Goal: Find specific fact: Find specific fact

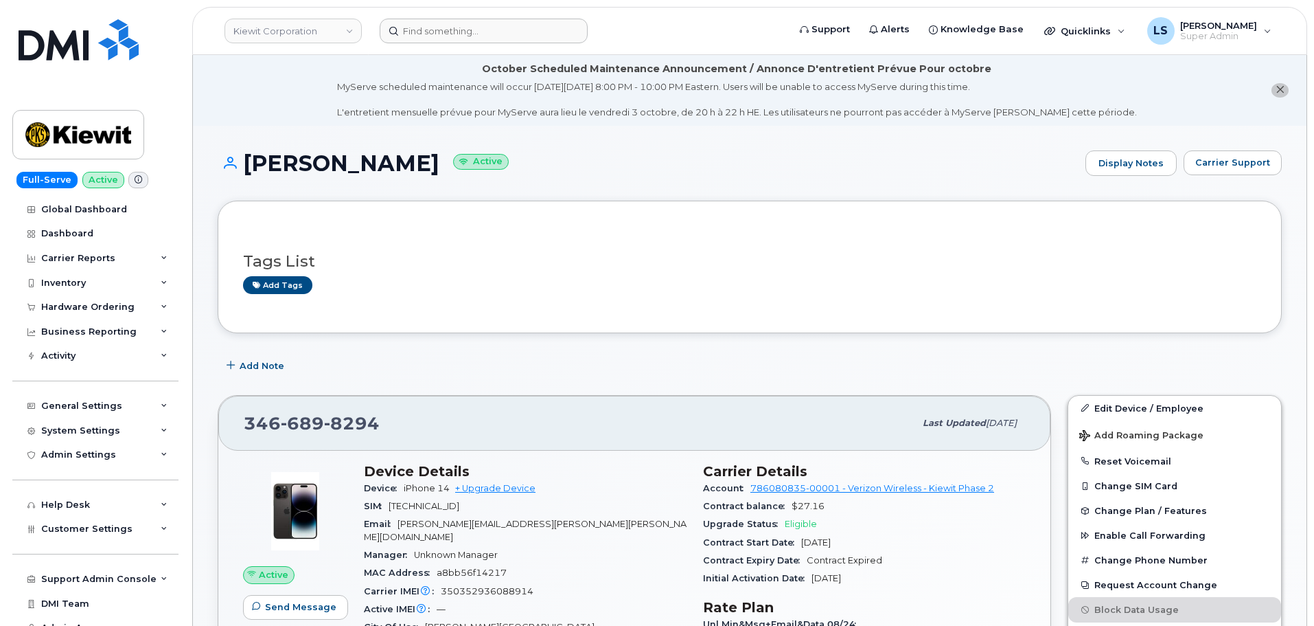
scroll to position [206, 0]
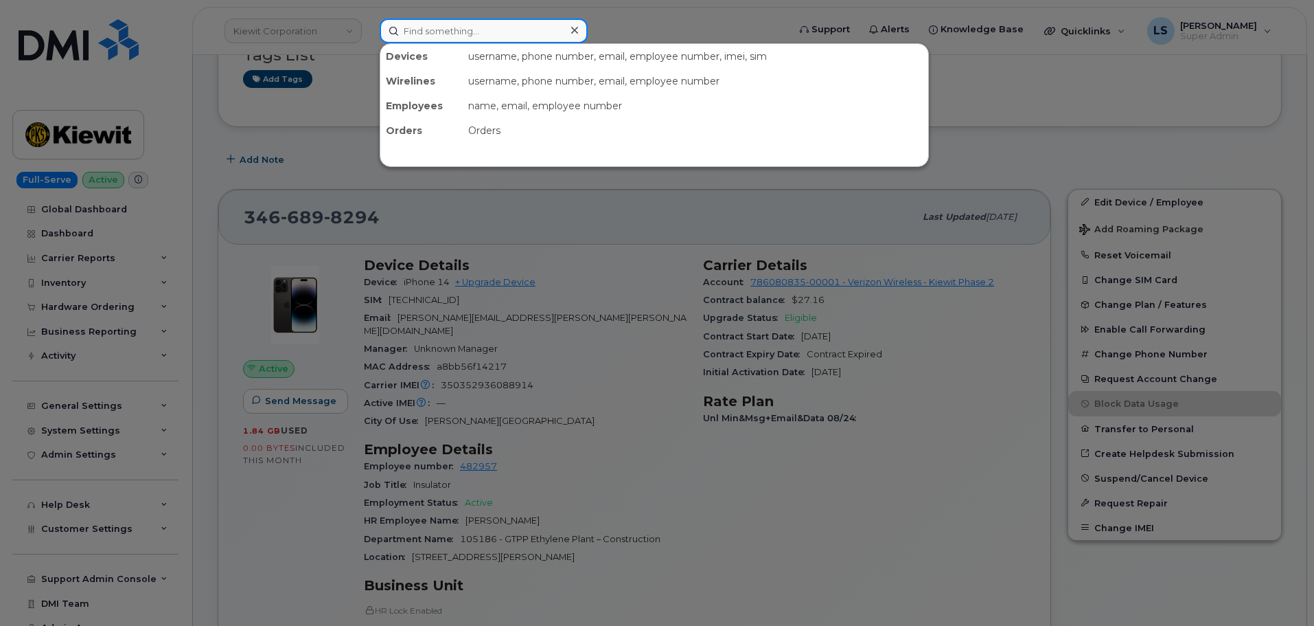
click at [417, 35] on input at bounding box center [484, 31] width 208 height 25
paste input "7692031360"
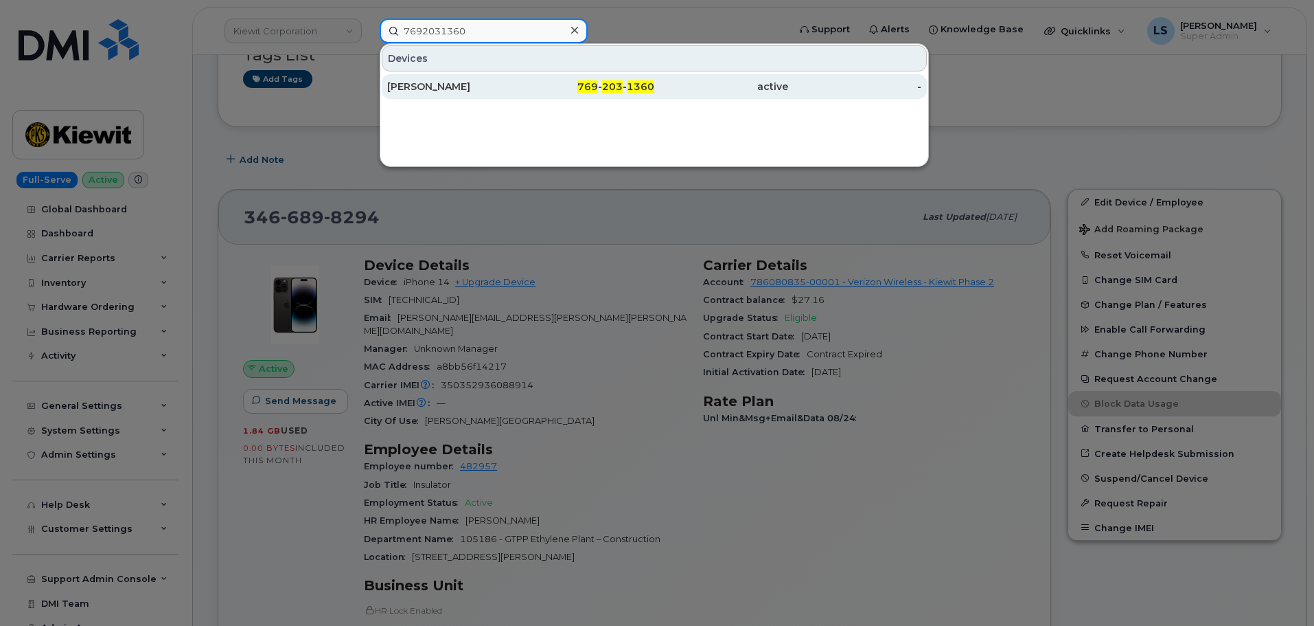
type input "7692031360"
click at [472, 82] on div "[PERSON_NAME]" at bounding box center [454, 87] width 134 height 14
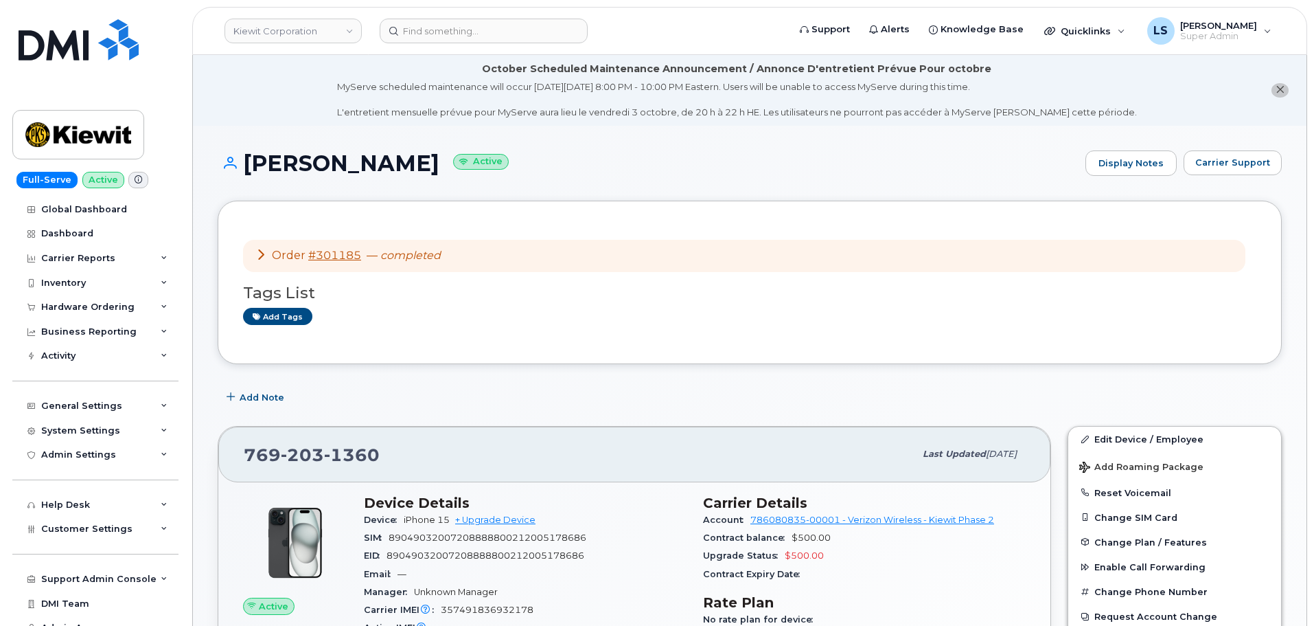
drag, startPoint x: 407, startPoint y: 165, endPoint x: 246, endPoint y: 167, distance: 160.7
click at [246, 167] on h1 "[PERSON_NAME] Active" at bounding box center [648, 163] width 861 height 24
copy h1 "[PERSON_NAME]"
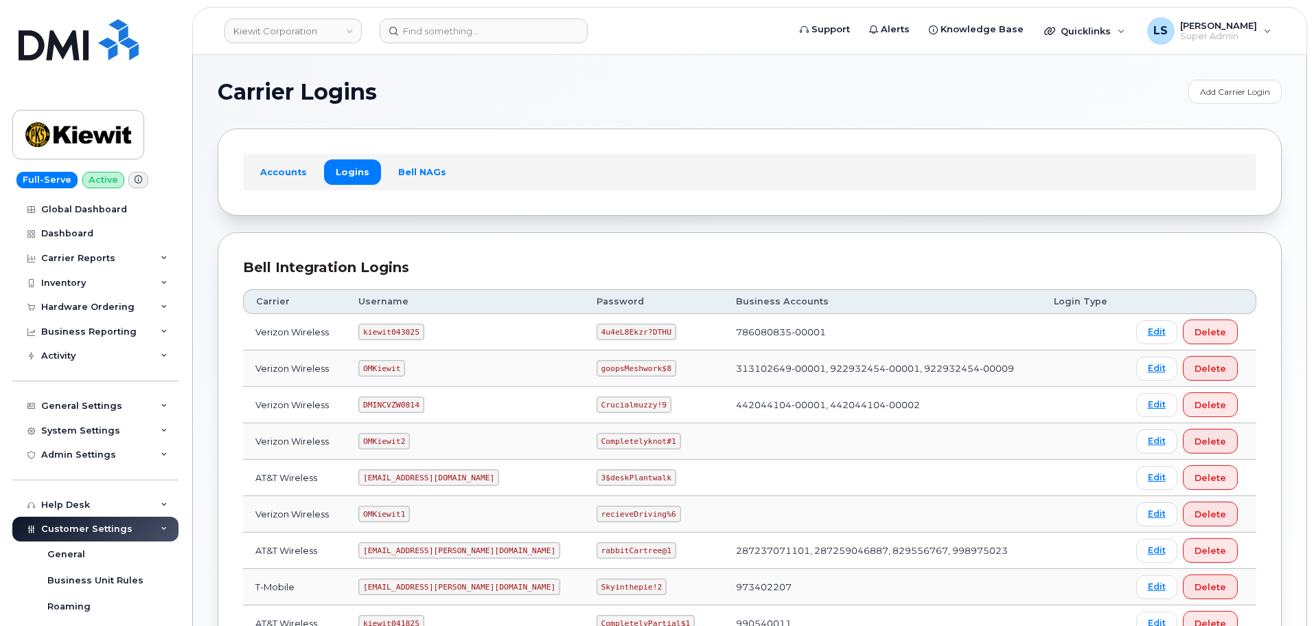
click at [597, 332] on code "4u4eL8Ekzr?DTHU" at bounding box center [637, 331] width 80 height 16
click at [597, 331] on code "4u4eL8Ekzr?DTHU" at bounding box center [637, 331] width 80 height 16
copy code "4u4eL8Ekzr?DTHU"
